Goal: Use online tool/utility: Utilize a website feature to perform a specific function

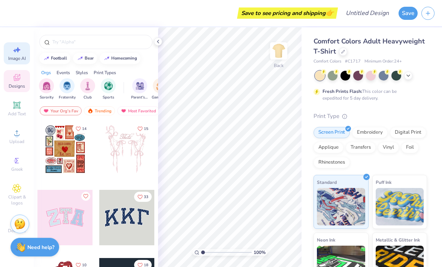
click at [20, 57] on span "Image AI" at bounding box center [17, 58] width 18 height 6
select select "4"
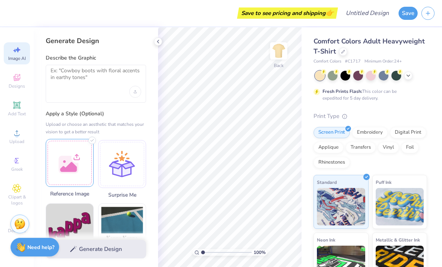
click at [77, 172] on div at bounding box center [70, 163] width 48 height 48
click at [70, 169] on div at bounding box center [70, 163] width 48 height 48
click at [70, 154] on div at bounding box center [70, 163] width 48 height 48
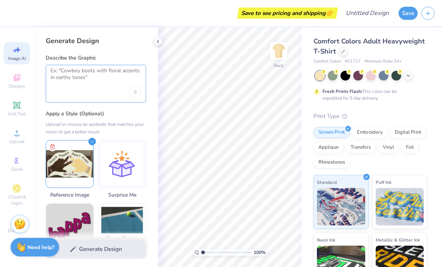
click at [79, 80] on textarea at bounding box center [96, 76] width 91 height 19
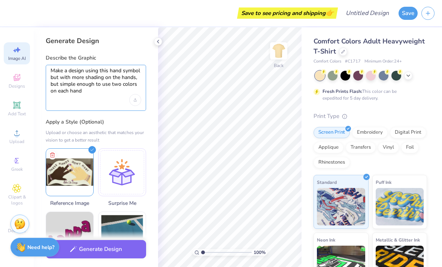
type textarea "Make a design using this hand symbol but with more shading on the hands, but si…"
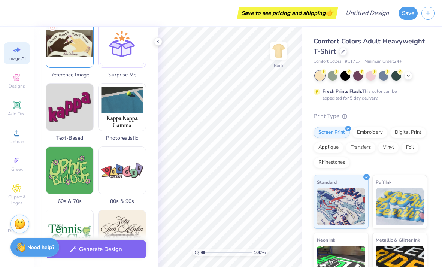
scroll to position [170, 0]
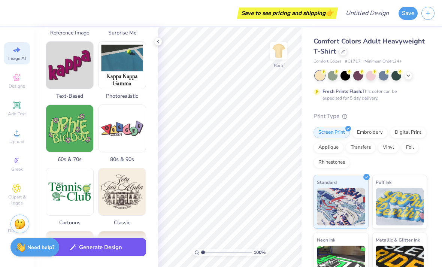
click at [67, 254] on button "Generate Design" at bounding box center [96, 247] width 100 height 18
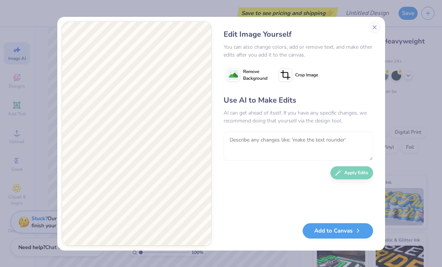
click at [286, 142] on textarea at bounding box center [298, 145] width 149 height 29
type textarea "S"
type textarea "Make the design look more natural, add some detail"
click at [358, 173] on button "Apply Edits" at bounding box center [351, 170] width 43 height 13
click at [280, 136] on textarea at bounding box center [298, 145] width 149 height 29
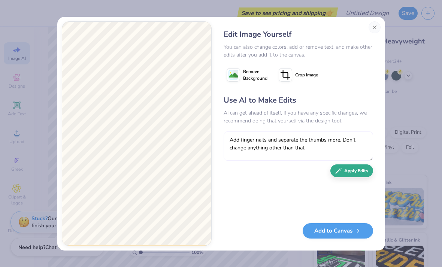
type textarea "Add finger nails and separate the thumbs more. Don’t change anything other than…"
click at [366, 175] on button "Apply Edits" at bounding box center [351, 170] width 43 height 13
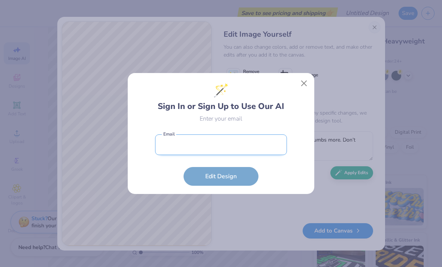
click at [254, 147] on input "email" at bounding box center [221, 144] width 132 height 21
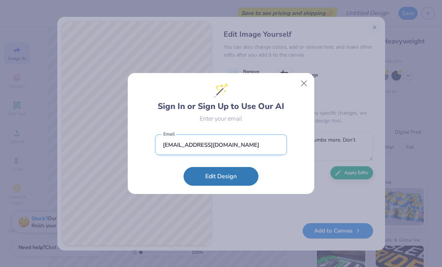
click at [201, 142] on input "[EMAIL_ADDRESS][DOMAIN_NAME]" at bounding box center [221, 144] width 132 height 21
click at [200, 142] on input "[EMAIL_ADDRESS][DOMAIN_NAME]" at bounding box center [221, 144] width 132 height 21
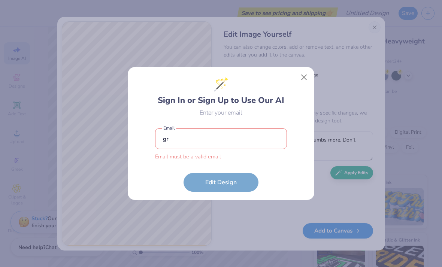
type input "g"
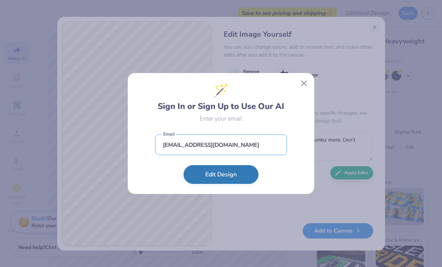
type input "[EMAIL_ADDRESS][DOMAIN_NAME]"
click at [208, 173] on button "Edit Design" at bounding box center [220, 174] width 75 height 19
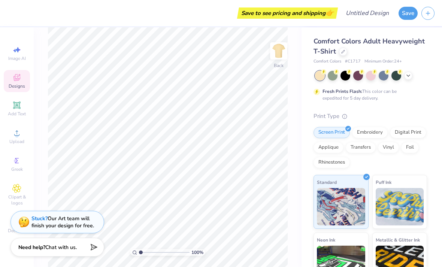
click at [15, 82] on icon at bounding box center [16, 77] width 9 height 9
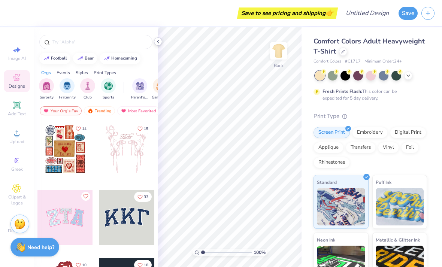
click at [160, 43] on icon at bounding box center [158, 42] width 6 height 6
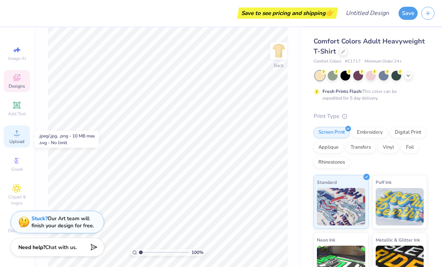
click at [22, 141] on span "Upload" at bounding box center [16, 142] width 15 height 6
click at [19, 85] on span "Designs" at bounding box center [17, 86] width 16 height 6
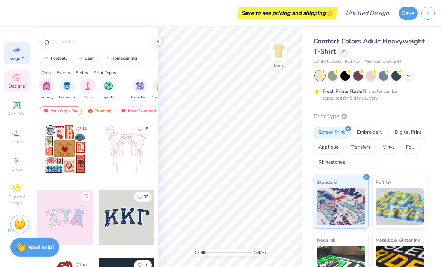
click at [17, 54] on icon at bounding box center [16, 49] width 9 height 9
select select "4"
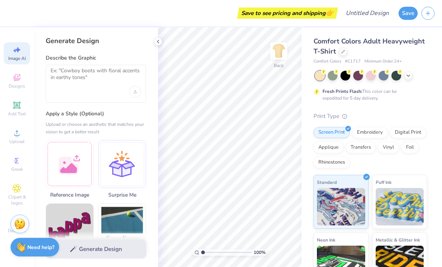
click at [64, 60] on label "Describe the Graphic" at bounding box center [96, 57] width 100 height 7
click at [68, 75] on textarea at bounding box center [96, 76] width 91 height 19
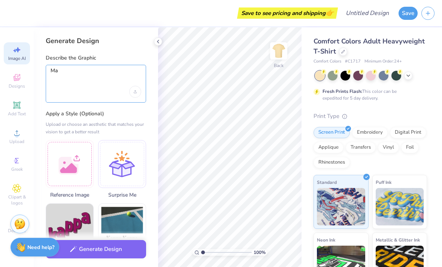
type textarea "M"
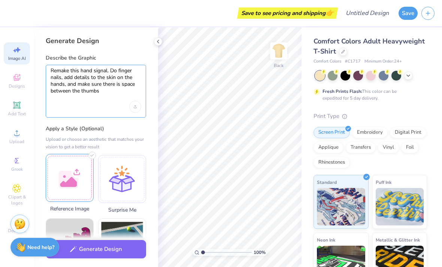
type textarea "Remake this hand signal. Do finger nails, add details to the skin on the hands,…"
click at [69, 179] on div at bounding box center [70, 178] width 48 height 48
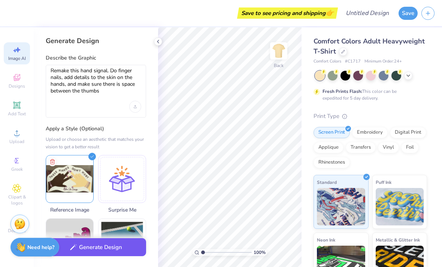
click at [109, 252] on button "Generate Design" at bounding box center [96, 247] width 100 height 18
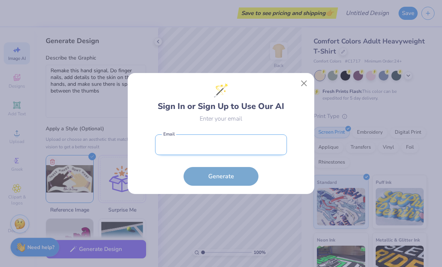
click at [209, 154] on input "email" at bounding box center [221, 144] width 132 height 21
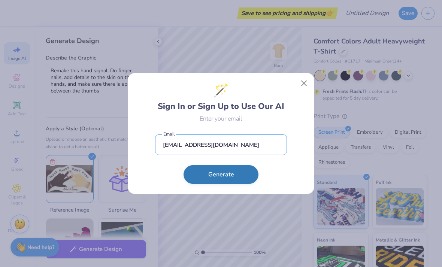
type input "[EMAIL_ADDRESS][DOMAIN_NAME]"
click at [221, 178] on button "Generate" at bounding box center [220, 174] width 75 height 19
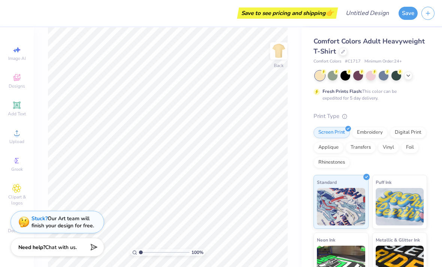
click at [277, 12] on div "Save to see pricing and shipping 👉" at bounding box center [287, 12] width 97 height 11
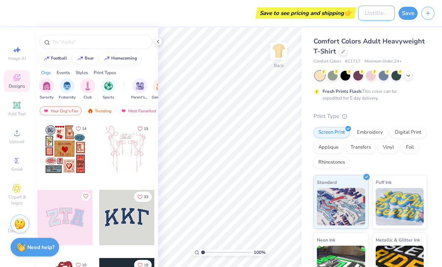
click at [368, 15] on input "Design Title" at bounding box center [376, 13] width 37 height 15
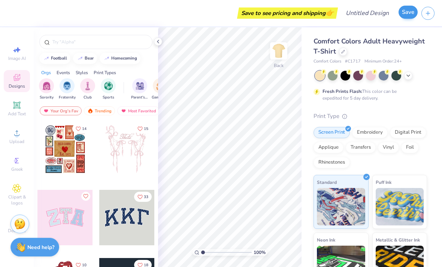
click at [406, 14] on button "Save" at bounding box center [407, 12] width 19 height 13
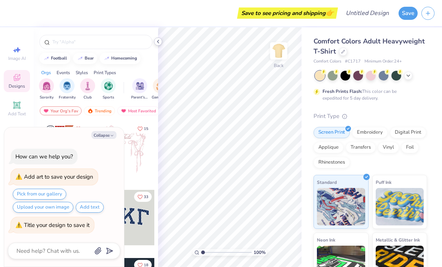
click at [157, 45] on div at bounding box center [158, 41] width 8 height 8
type textarea "x"
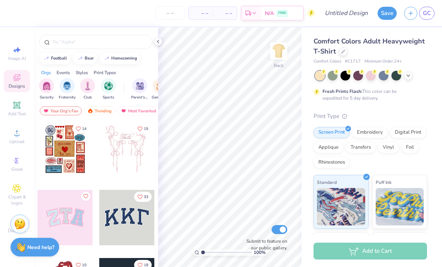
click at [63, 152] on div at bounding box center [64, 149] width 55 height 55
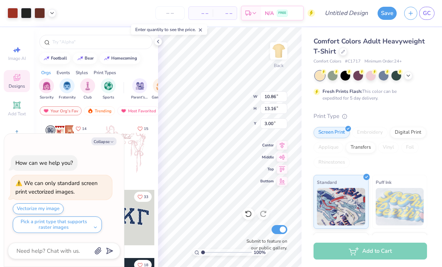
type textarea "x"
click at [15, 57] on span "Image AI" at bounding box center [17, 58] width 18 height 6
type input "1.24205123763704"
type textarea "x"
select select "4"
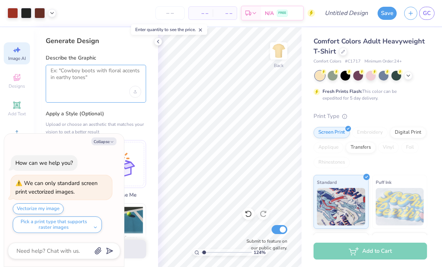
click at [82, 79] on textarea at bounding box center [96, 76] width 91 height 19
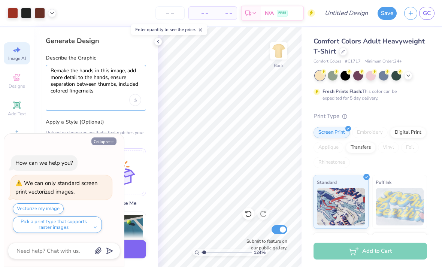
type textarea "Remake the hands in this image, add more detail to the hands, ensure separation…"
click at [107, 142] on button "Collapse" at bounding box center [103, 141] width 25 height 8
type textarea "x"
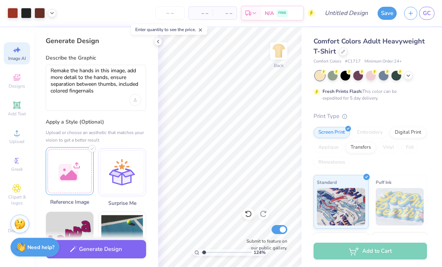
click at [79, 176] on div at bounding box center [70, 171] width 48 height 48
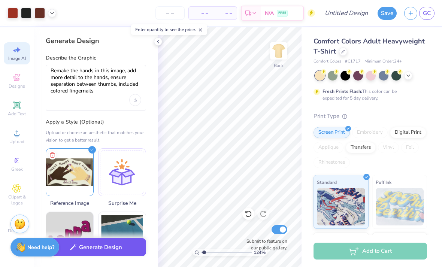
click at [109, 252] on button "Generate Design" at bounding box center [96, 247] width 100 height 18
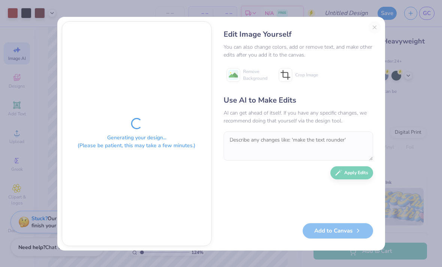
type input "1.24205123763704"
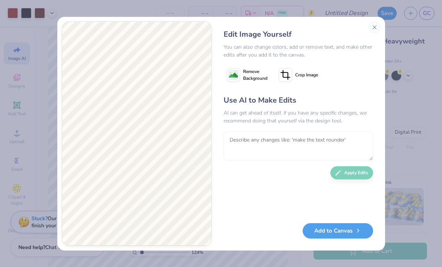
click at [255, 145] on textarea at bounding box center [298, 145] width 149 height 29
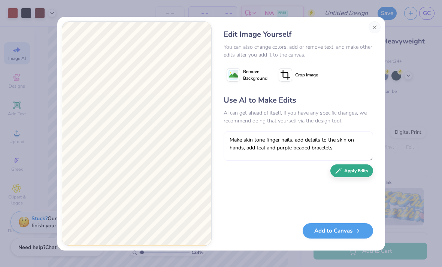
type textarea "Make skin tone finger nails, add details to the skin on hands, add teal and pur…"
click at [355, 171] on button "Apply Edits" at bounding box center [351, 170] width 43 height 13
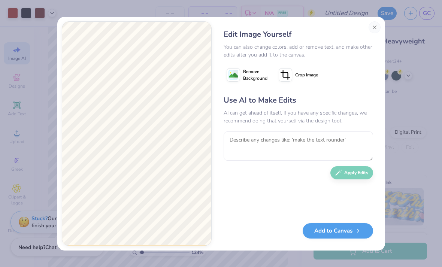
click at [236, 75] on image at bounding box center [233, 75] width 9 height 9
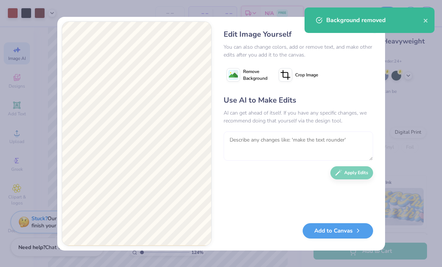
click at [257, 142] on textarea at bounding box center [298, 145] width 149 height 29
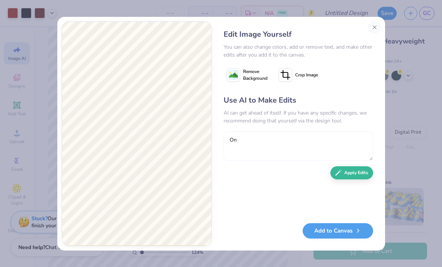
type textarea "O"
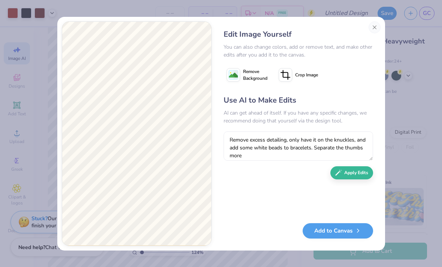
click at [238, 77] on rect at bounding box center [232, 74] width 9 height 9
click at [299, 158] on textarea "Remove excess detailing, only have it on the knuckles, and add some white beads…" at bounding box center [298, 145] width 149 height 29
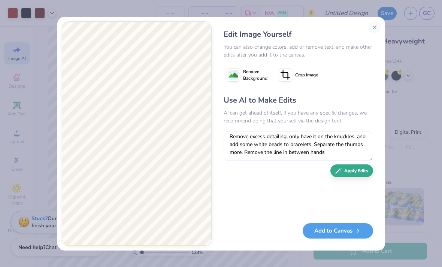
type textarea "Remove excess detailing, only have it on the knuckles, and add some white beads…"
click at [364, 174] on button "Apply Edits" at bounding box center [351, 170] width 43 height 13
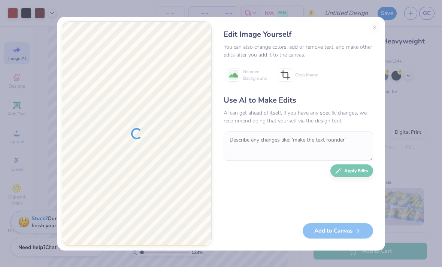
scroll to position [0, 0]
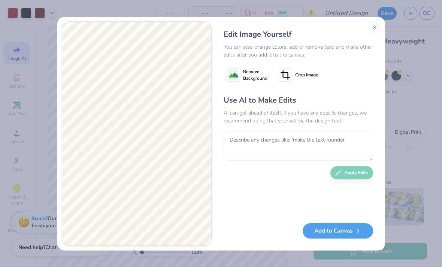
click at [268, 150] on textarea at bounding box center [298, 145] width 149 height 29
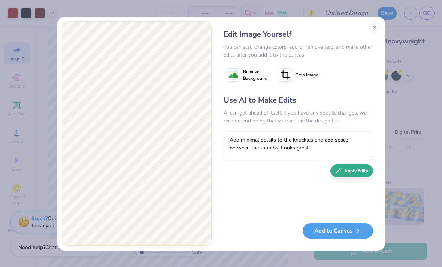
type textarea "Add minimal details to the knuckles and add space between the thumbs, Looks gre…"
click at [340, 169] on icon "button" at bounding box center [338, 170] width 7 height 7
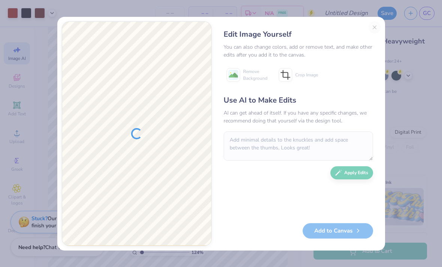
click at [376, 28] on div "Edit Image Yourself You can also change colors, add or remove text, and make ot…" at bounding box center [298, 133] width 164 height 225
click at [376, 26] on div "Edit Image Yourself You can also change colors, add or remove text, and make ot…" at bounding box center [298, 133] width 164 height 225
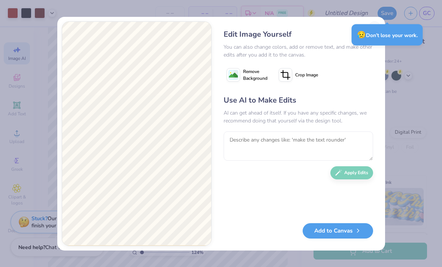
type input "1.24205123763704"
